Goal: Check status: Check status

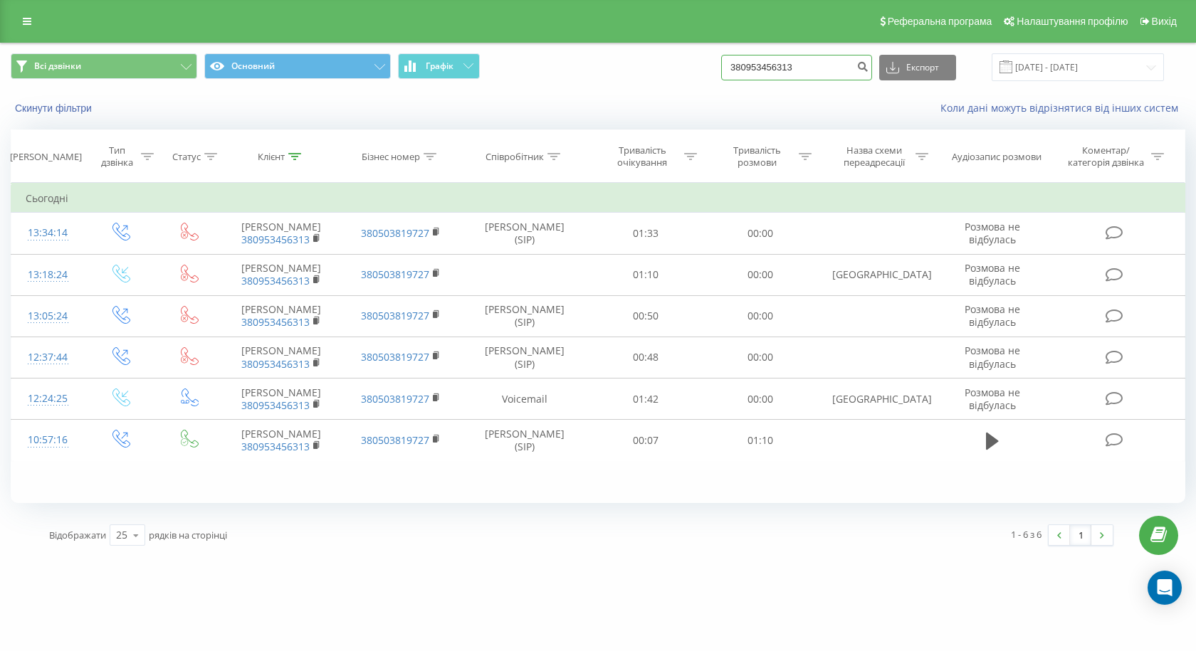
drag, startPoint x: 826, startPoint y: 69, endPoint x: 574, endPoint y: 70, distance: 252.0
click at [574, 70] on div "Всі дзвінки Основний Графік 380953456313 Експорт .csv .xls .xlsx [DATE] - [DATE]" at bounding box center [598, 67] width 1175 height 28
paste input "[PHONE_NUMBER]"
click at [749, 61] on input "[PHONE_NUMBER]" at bounding box center [796, 68] width 151 height 26
type input "380976650616"
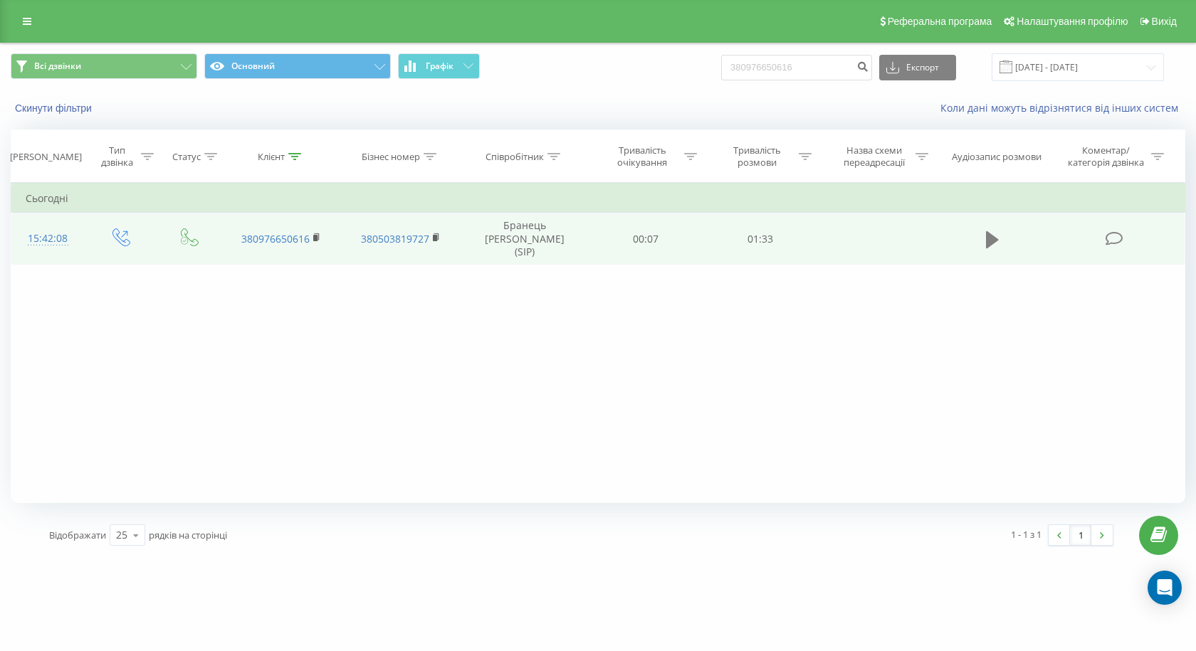
click at [989, 232] on icon at bounding box center [992, 239] width 13 height 17
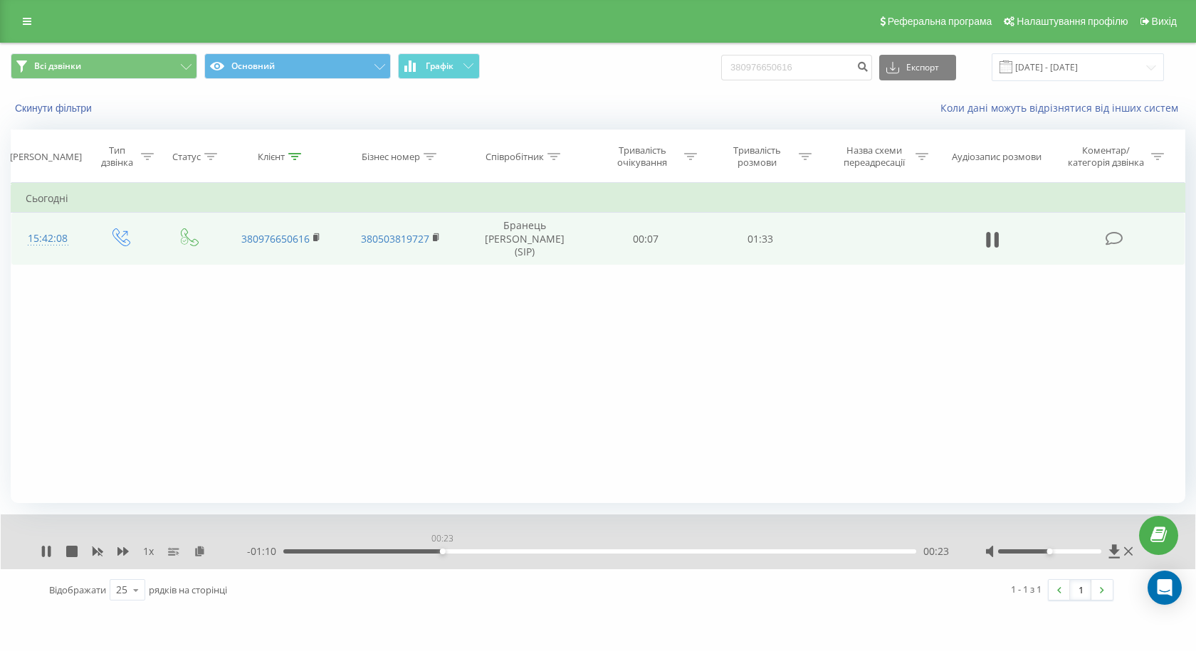
drag, startPoint x: 406, startPoint y: 552, endPoint x: 443, endPoint y: 555, distance: 37.1
click at [443, 555] on div "00:23" at bounding box center [443, 552] width 6 height 6
click at [46, 548] on icon at bounding box center [46, 551] width 11 height 11
